Goal: Obtain resource: Obtain resource

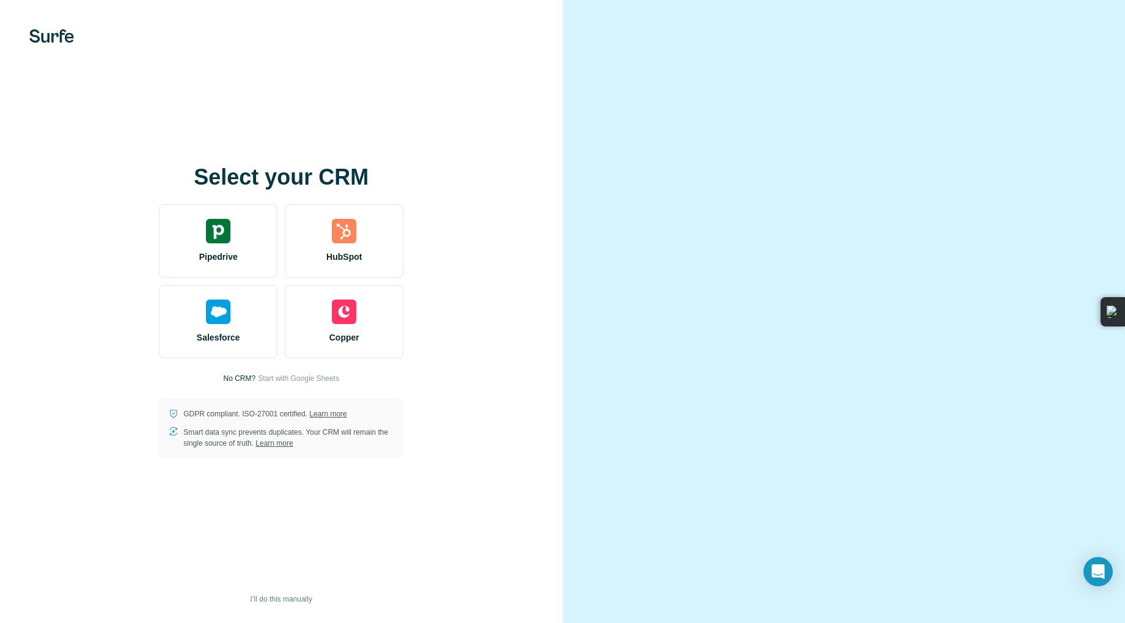
click at [763, 422] on video at bounding box center [844, 312] width 440 height 220
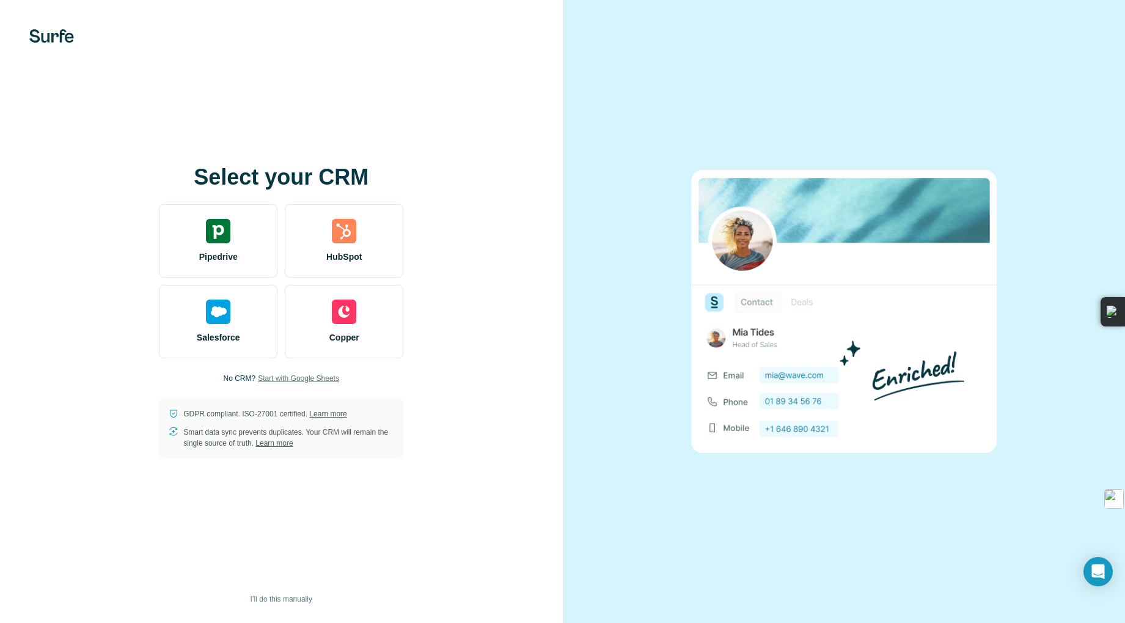
click at [288, 382] on span "Start with Google Sheets" at bounding box center [298, 378] width 81 height 11
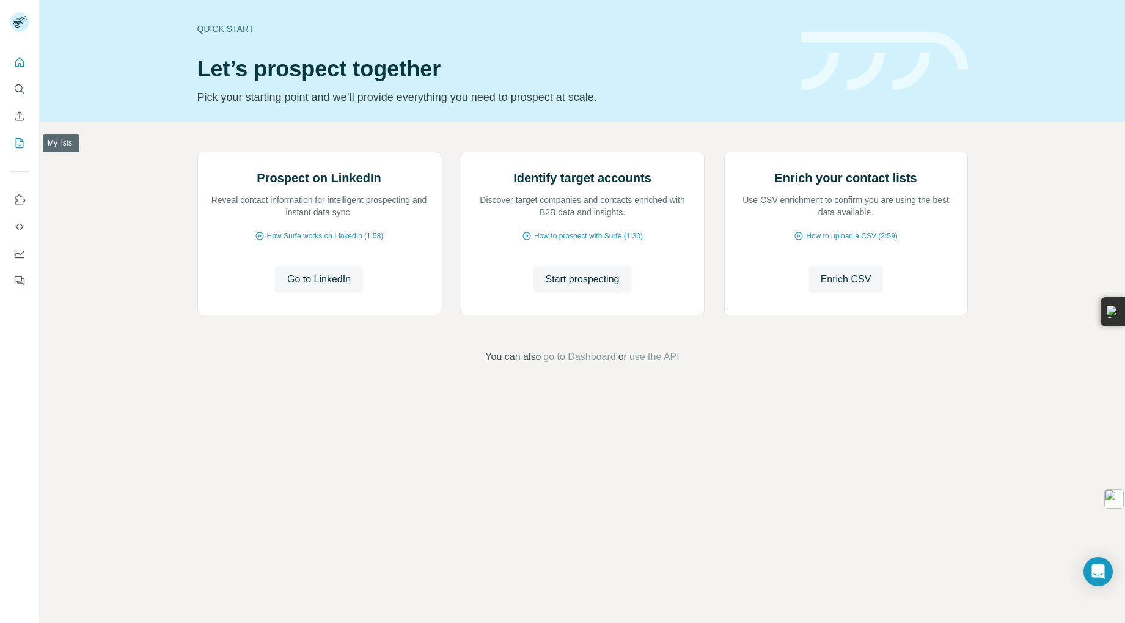
click at [18, 136] on button "My lists" at bounding box center [20, 143] width 20 height 22
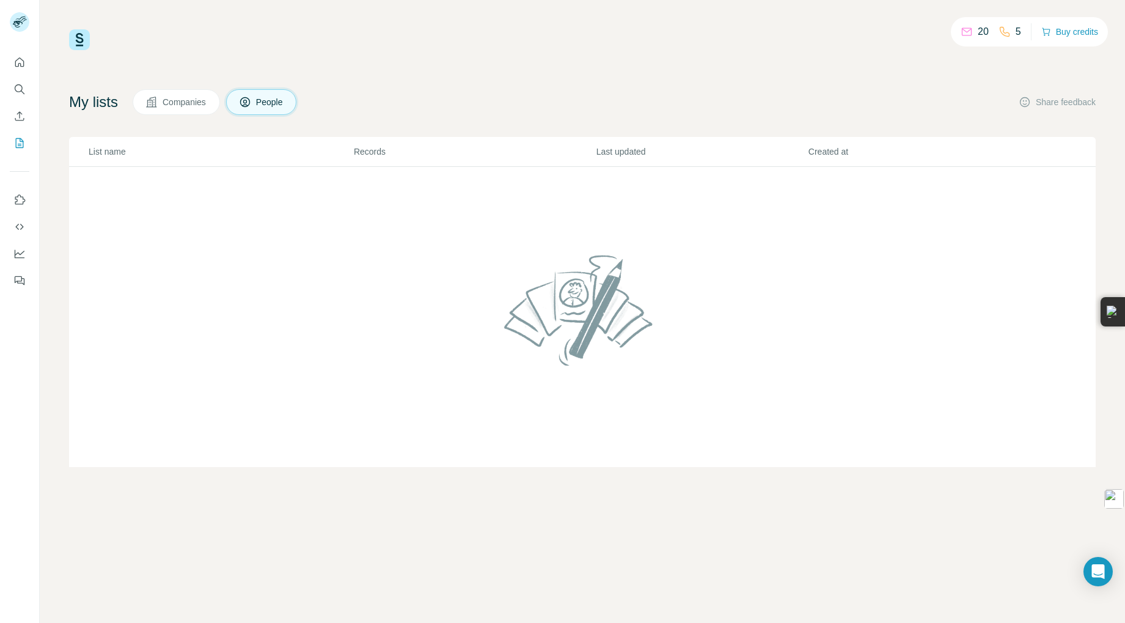
click at [211, 111] on button "Companies" at bounding box center [176, 102] width 87 height 26
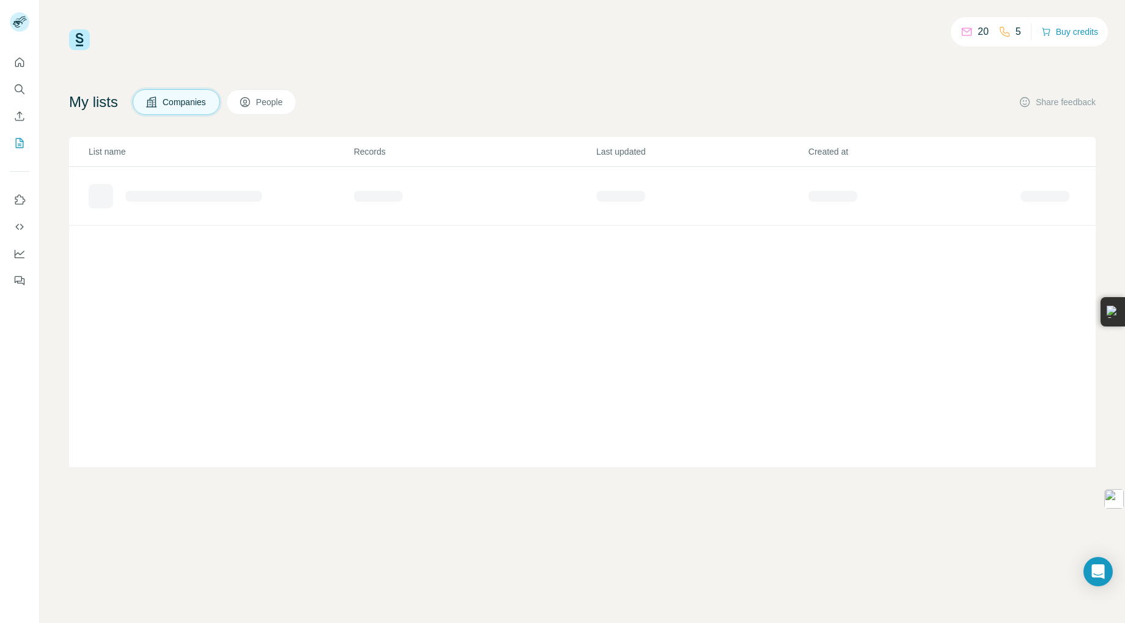
click at [254, 112] on button "People" at bounding box center [261, 102] width 71 height 26
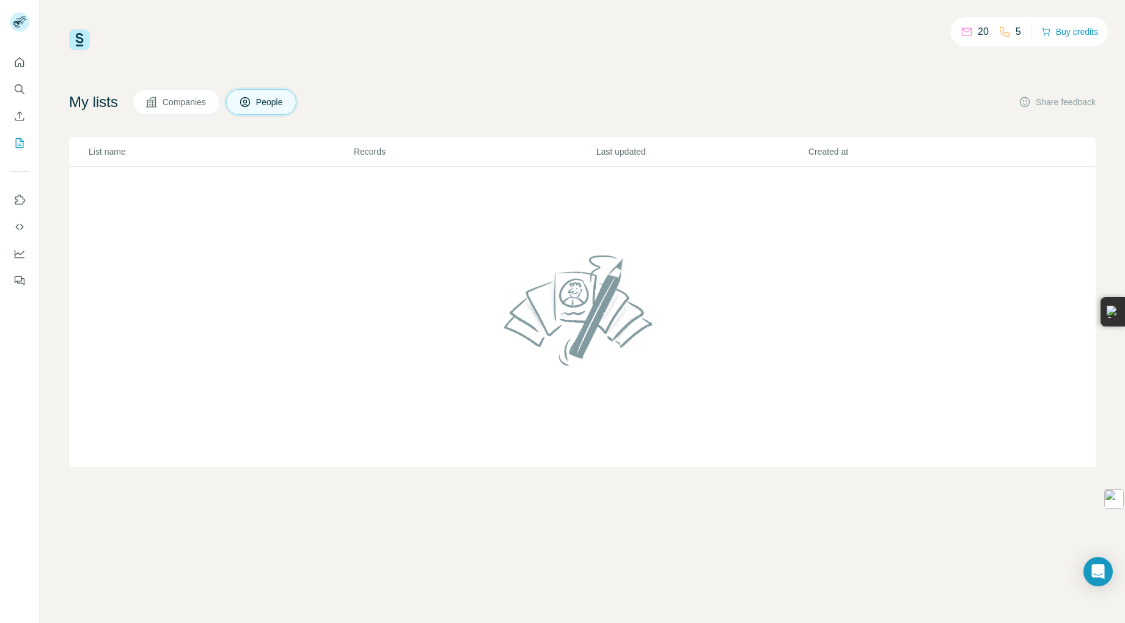
click at [183, 112] on button "Companies" at bounding box center [176, 102] width 87 height 26
click at [27, 199] on button "Use Surfe on LinkedIn" at bounding box center [20, 200] width 20 height 22
click at [23, 94] on icon "Search" at bounding box center [19, 89] width 12 height 12
click at [16, 115] on icon "Enrich CSV" at bounding box center [19, 116] width 12 height 12
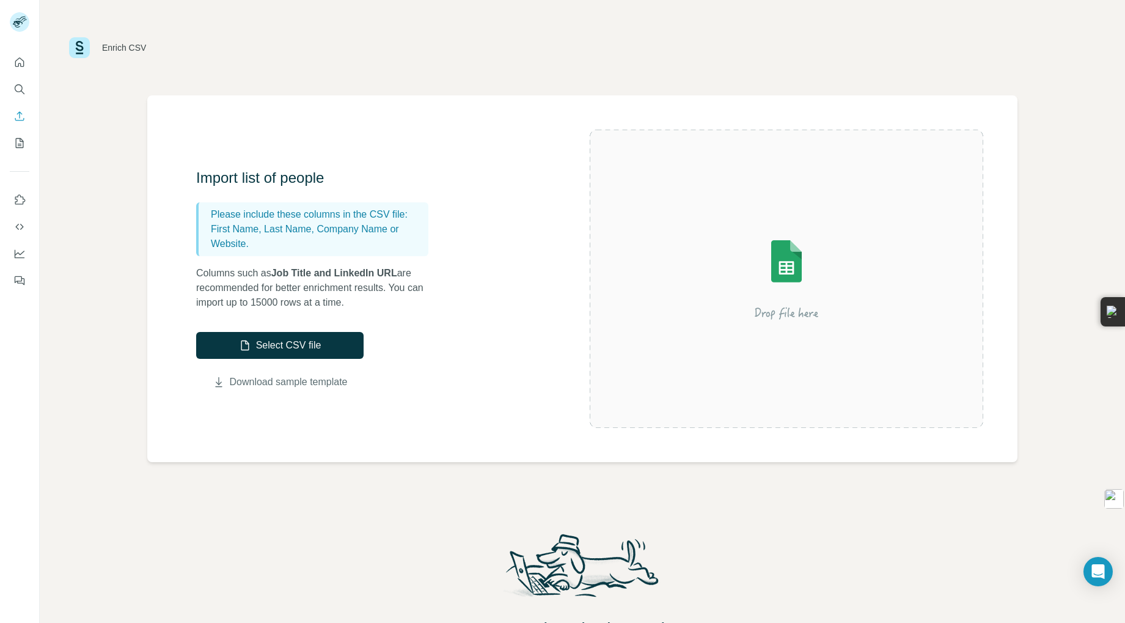
click at [321, 381] on link "Download sample template" at bounding box center [289, 382] width 118 height 15
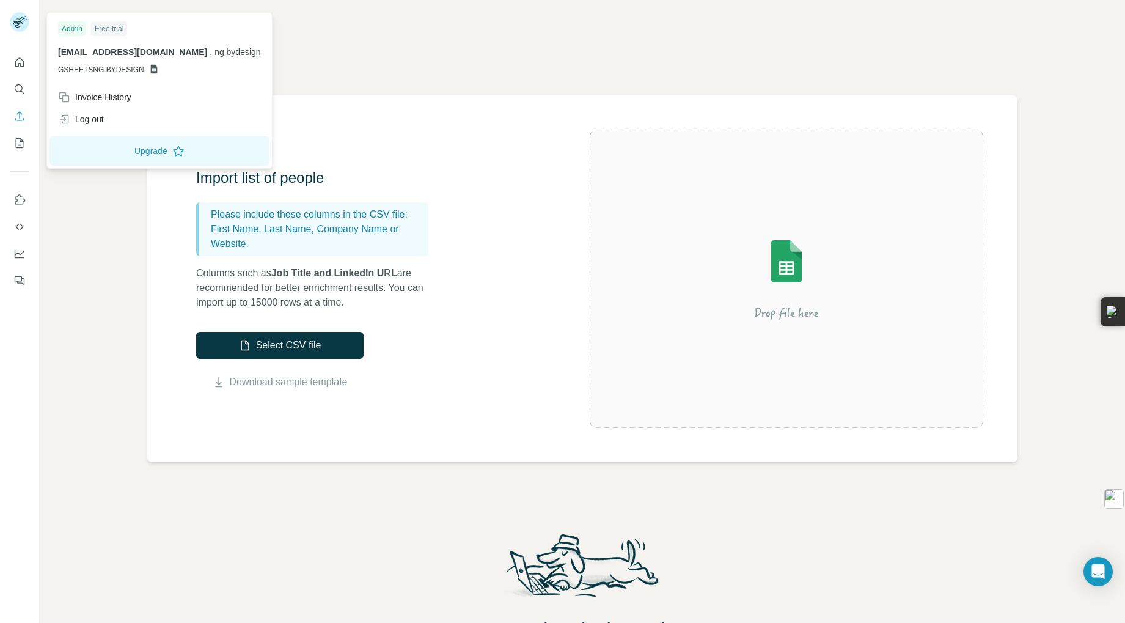
click at [24, 23] on rect at bounding box center [20, 22] width 20 height 20
click at [105, 71] on span "GSHEETSNG.BYDESIGN" at bounding box center [101, 69] width 86 height 11
click at [152, 72] on icon at bounding box center [153, 69] width 7 height 9
click at [111, 68] on span "GSHEETSNG.BYDESIGN" at bounding box center [101, 69] width 86 height 11
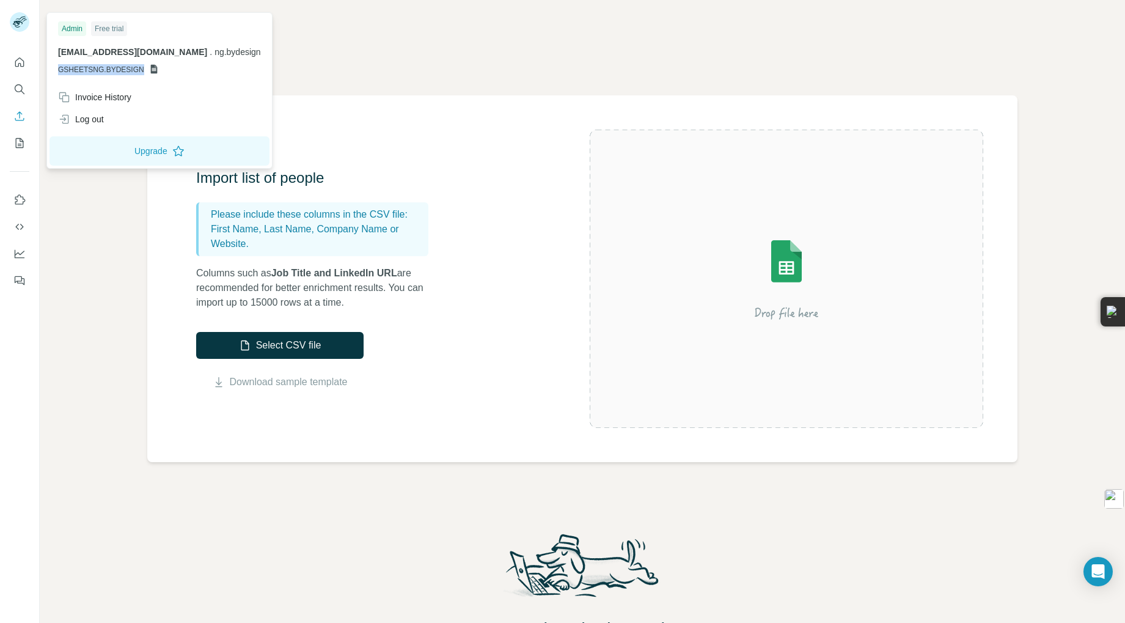
click at [111, 68] on span "GSHEETSNG.BYDESIGN" at bounding box center [101, 69] width 86 height 11
click at [21, 255] on icon "Dashboard" at bounding box center [19, 253] width 12 height 12
